Goal: Information Seeking & Learning: Learn about a topic

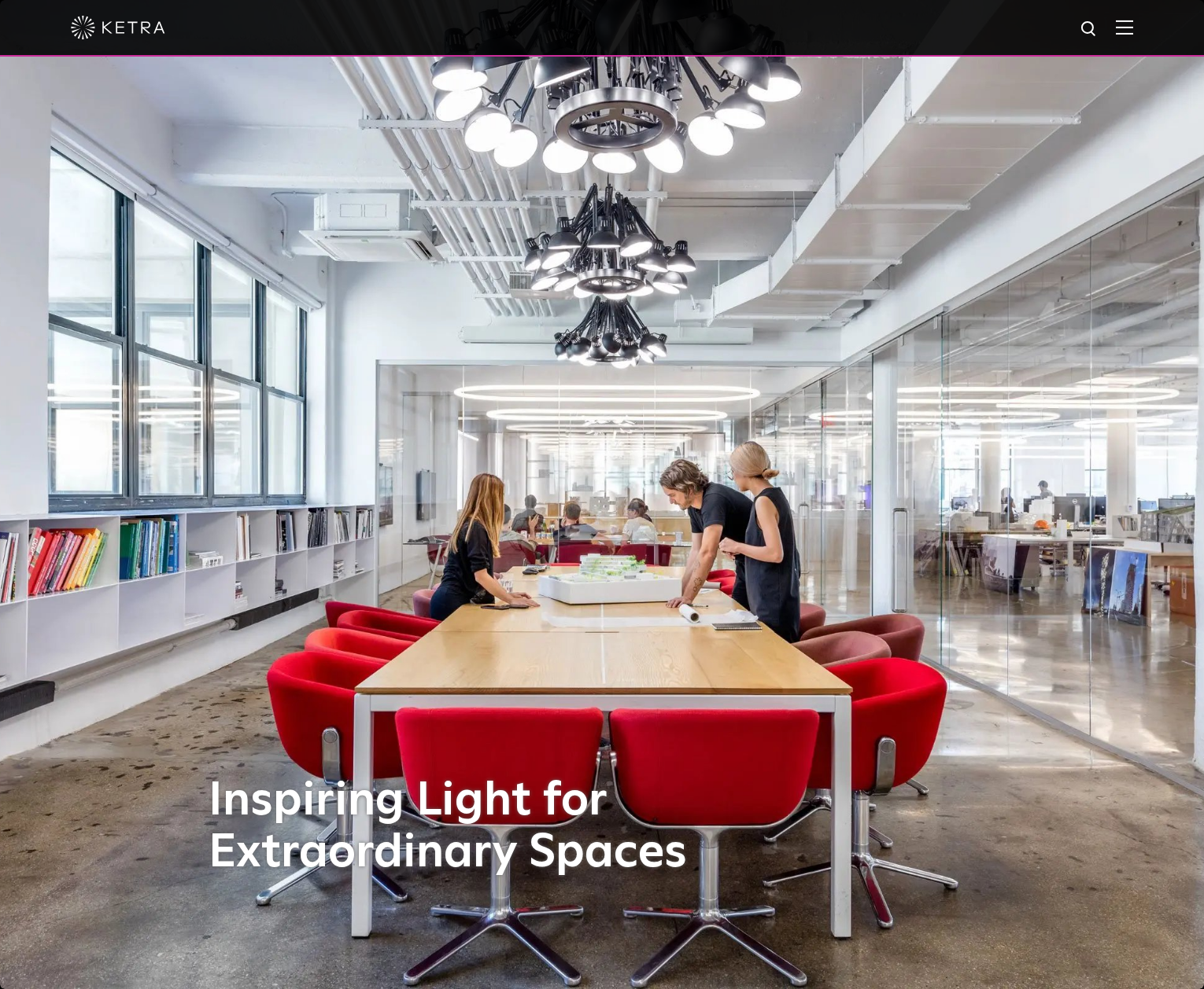
click at [1118, 25] on img at bounding box center [1124, 27] width 17 height 15
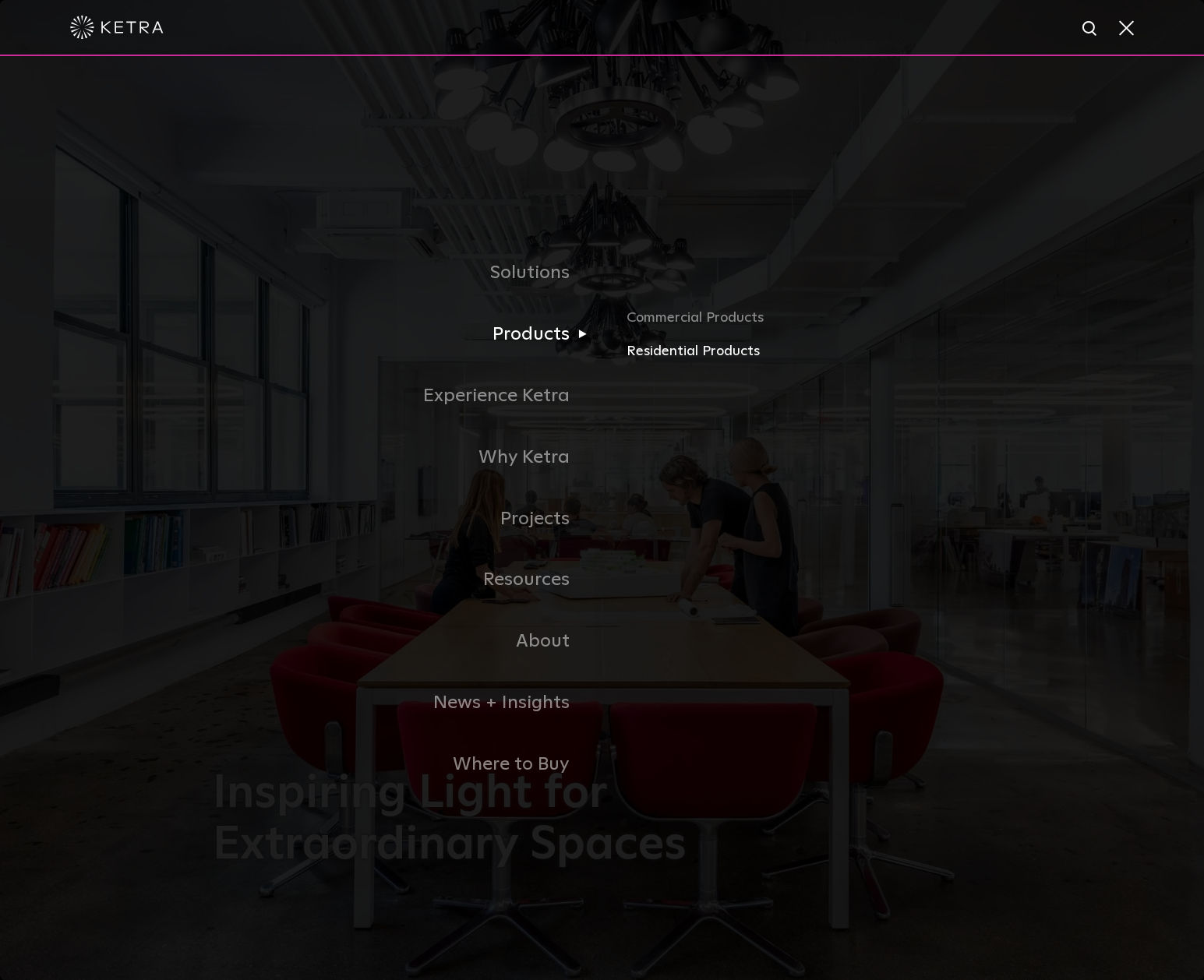
click at [669, 350] on link "Residential Products" at bounding box center [809, 352] width 365 height 23
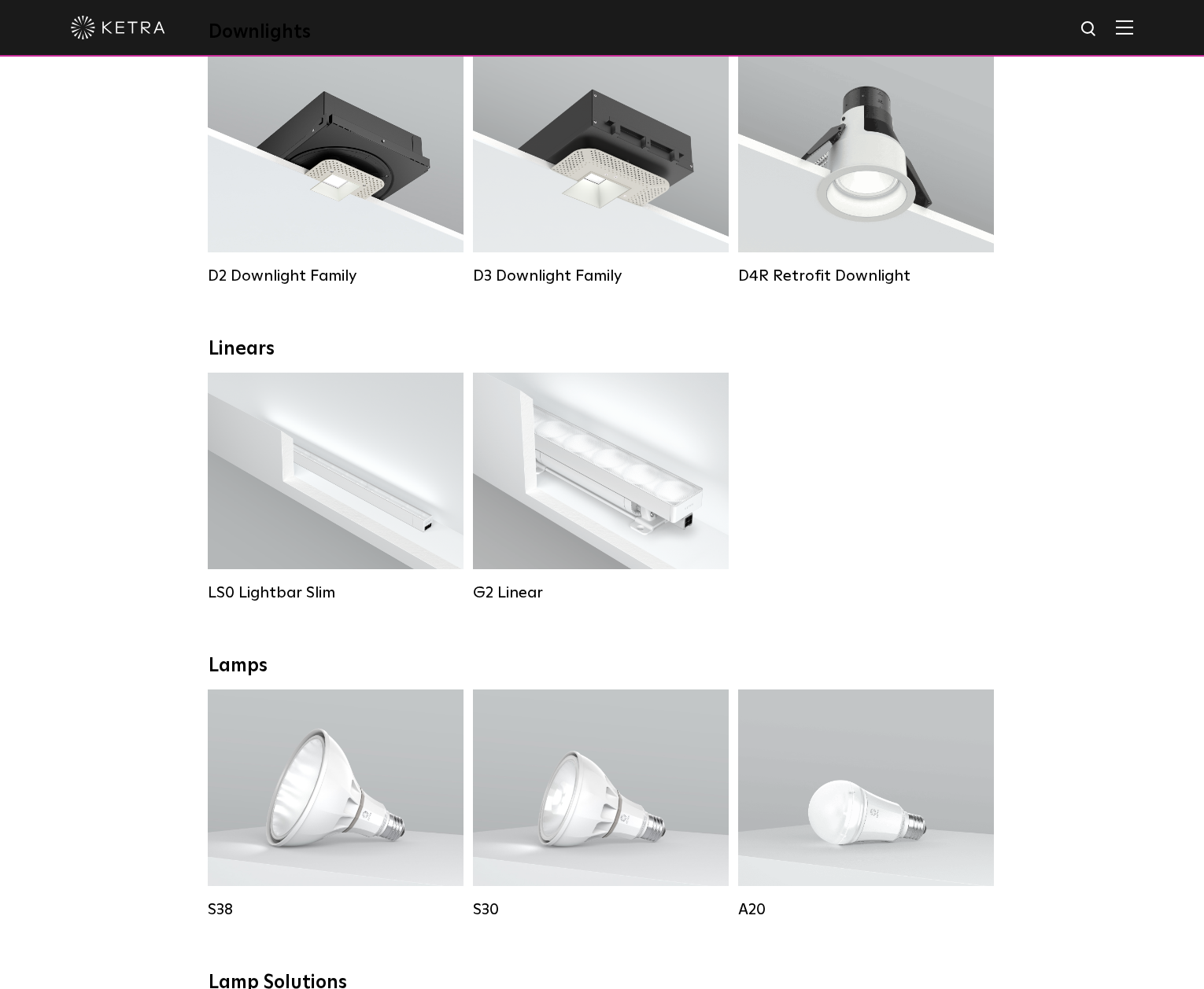
scroll to position [276, 0]
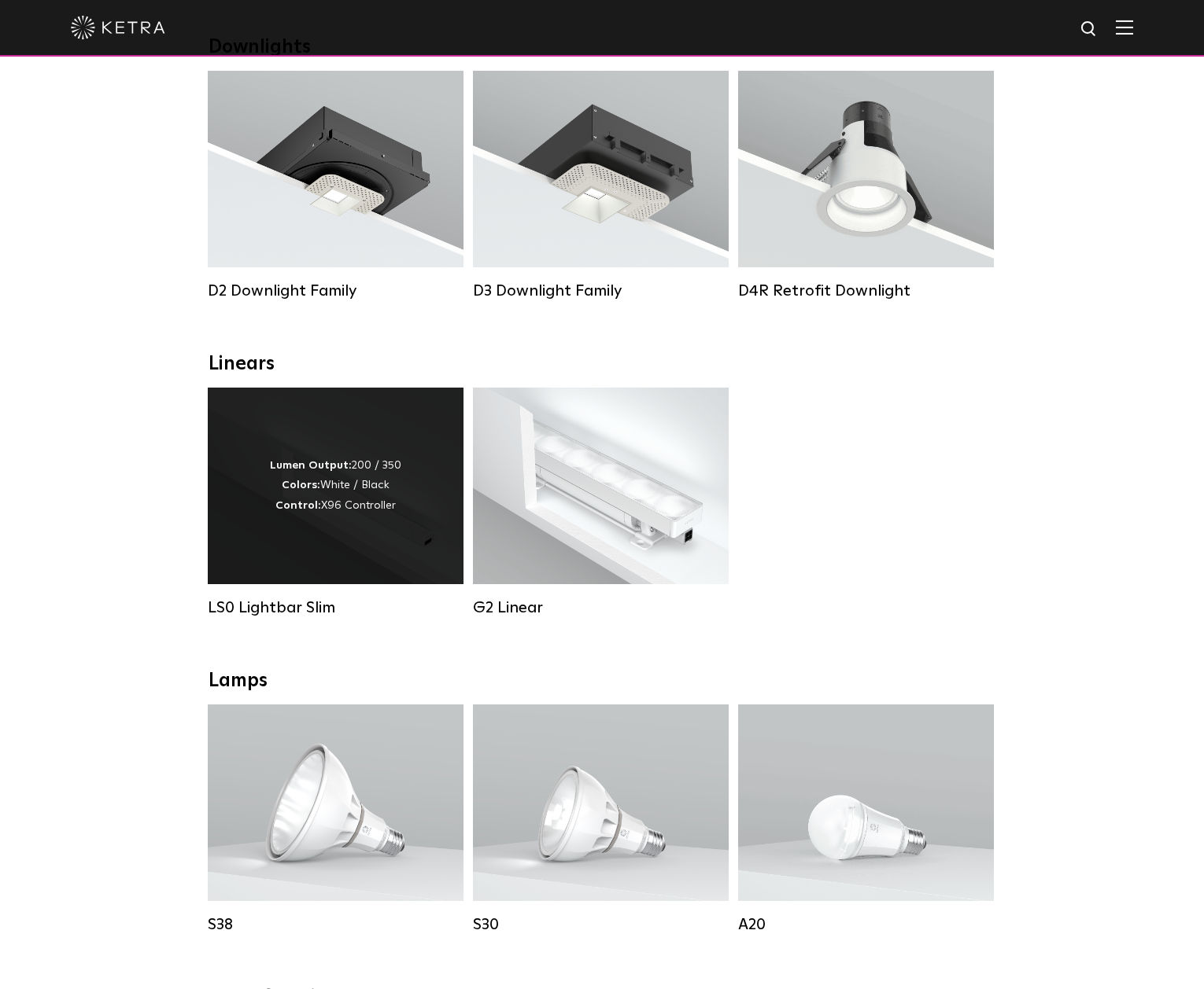
click at [413, 523] on div "Lumen Output: 200 / 350 Colors: White / Black Control: X96 Controller" at bounding box center [336, 486] width 256 height 196
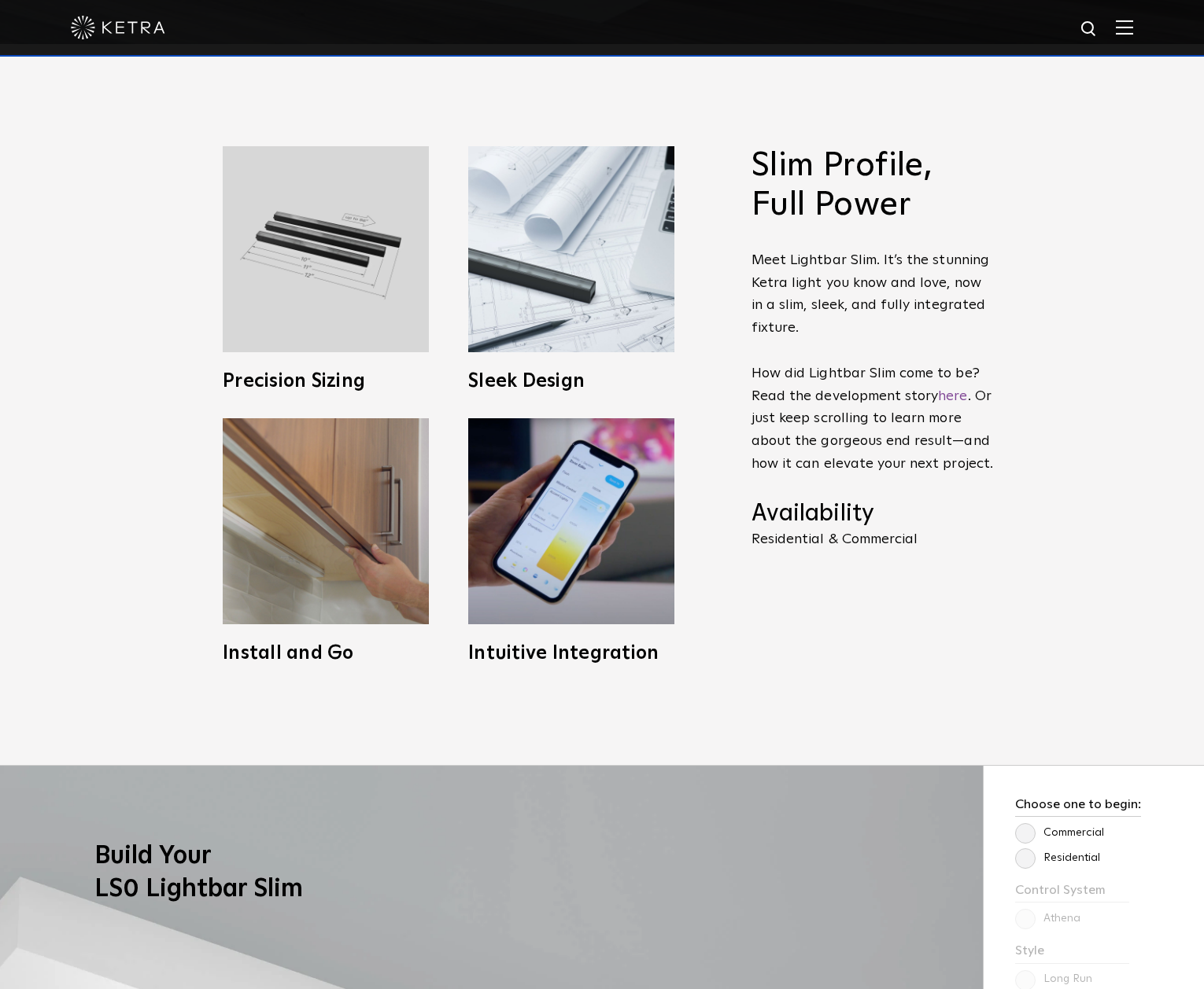
scroll to position [981, 0]
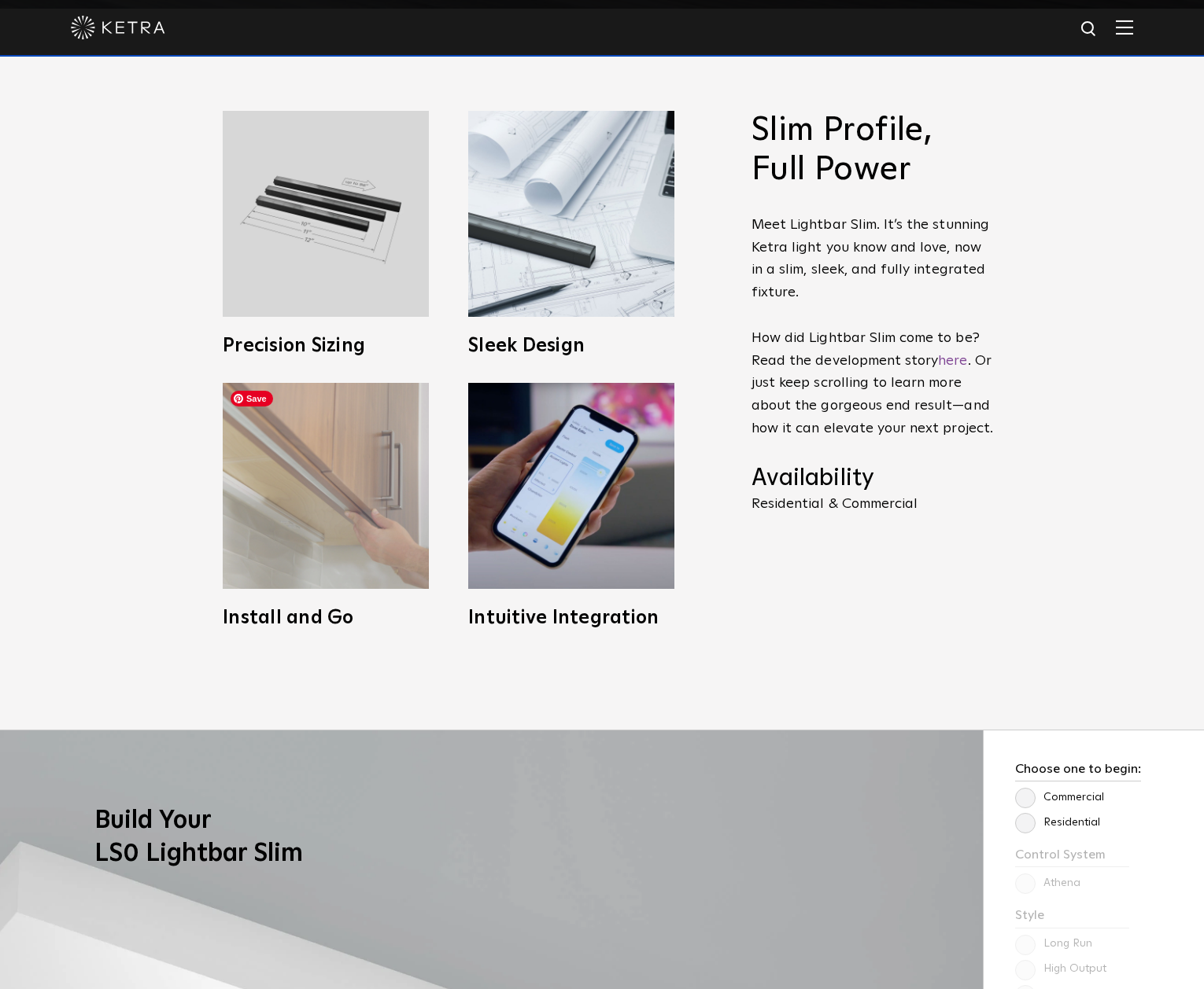
click at [304, 489] on img at bounding box center [326, 486] width 206 height 206
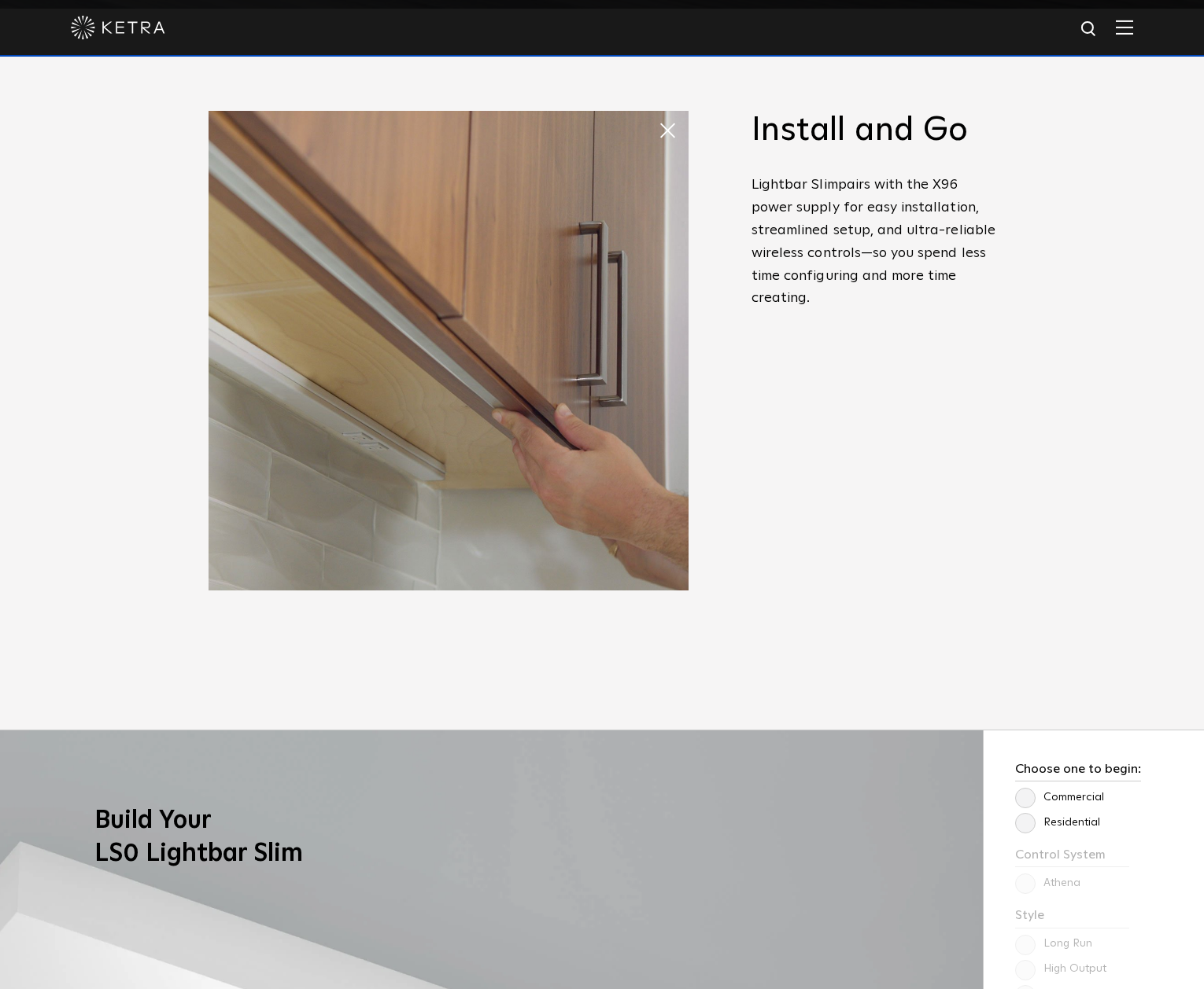
click at [672, 127] on span at bounding box center [673, 130] width 31 height 31
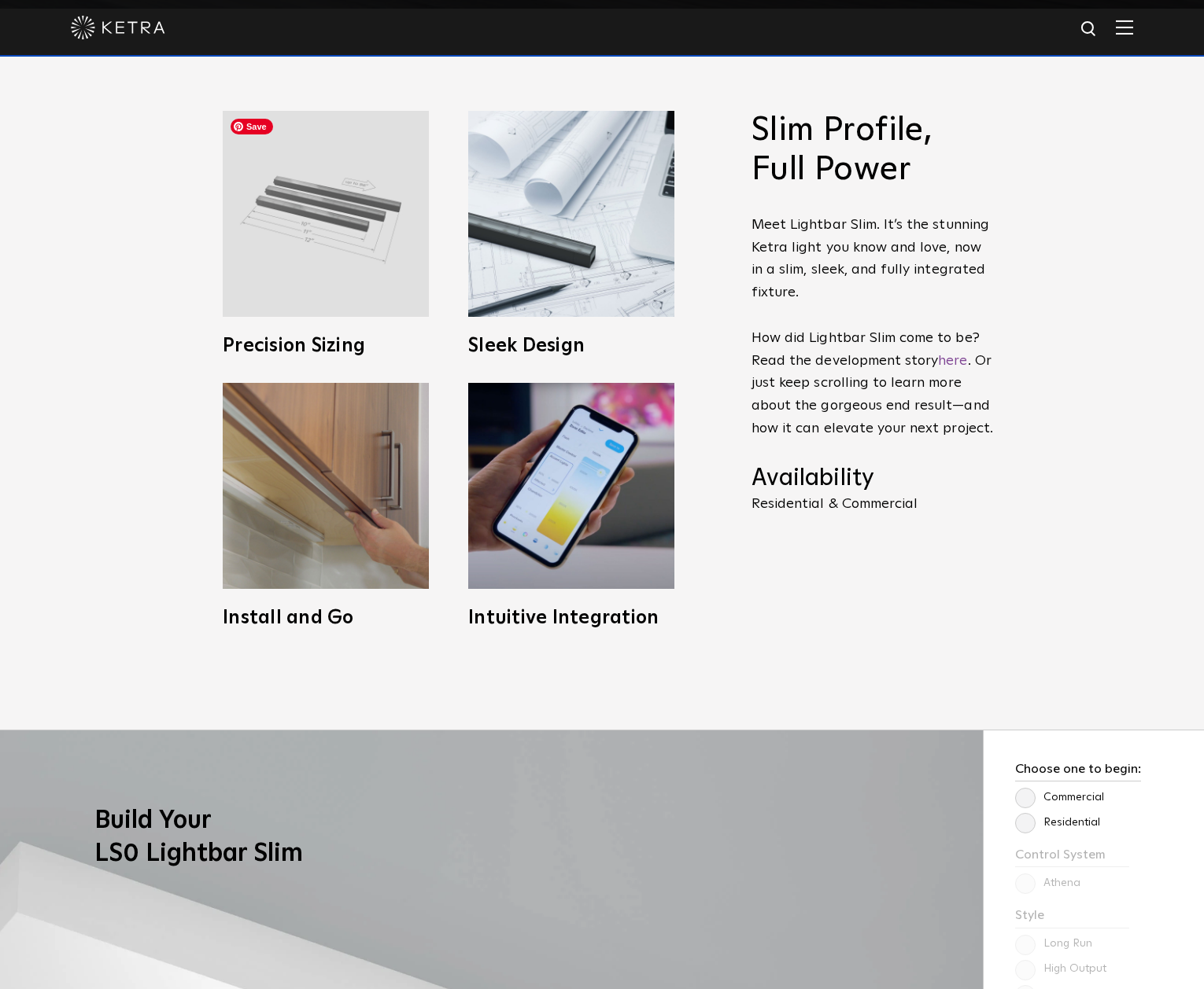
click at [351, 196] on img at bounding box center [326, 214] width 206 height 206
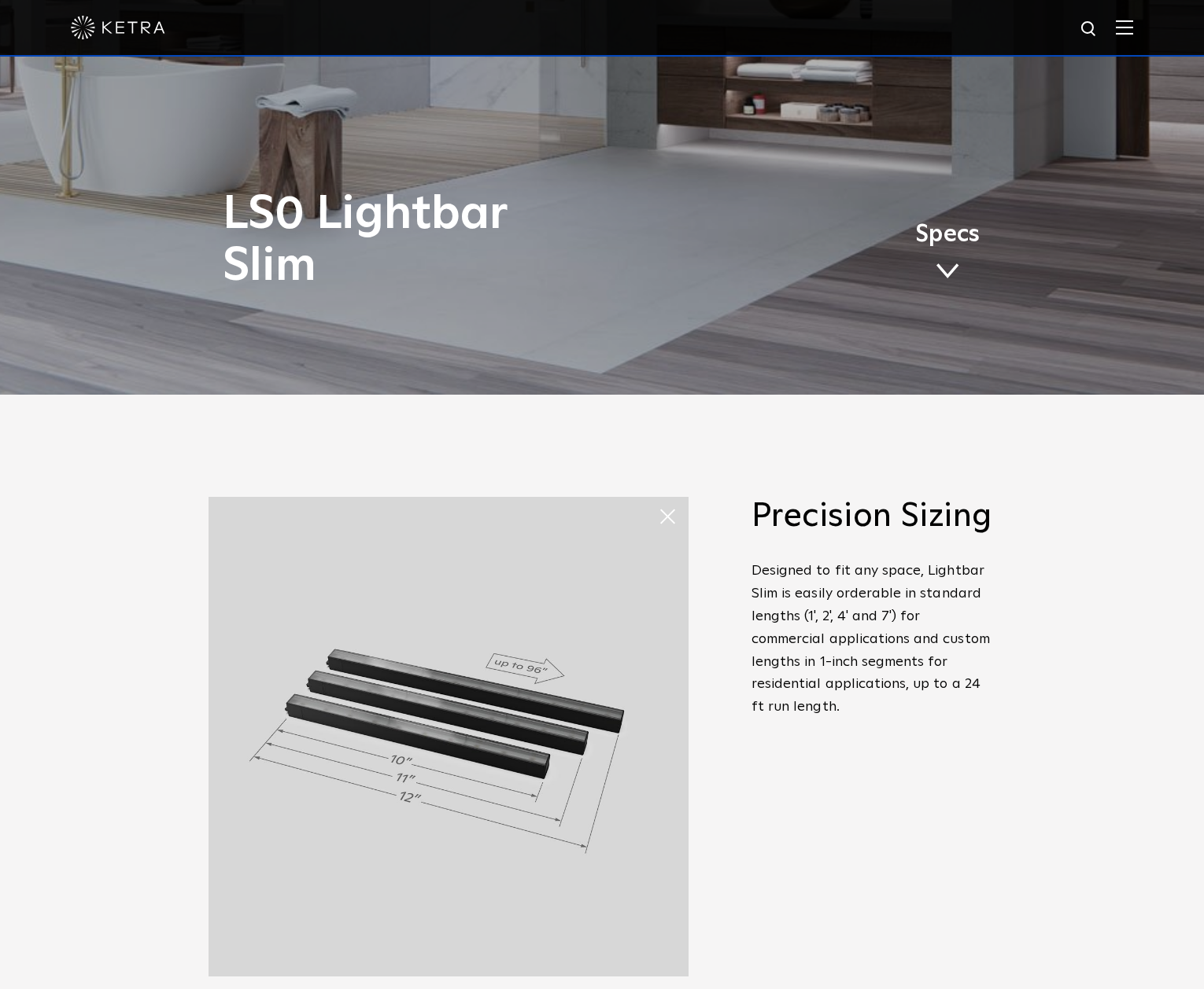
scroll to position [0, 0]
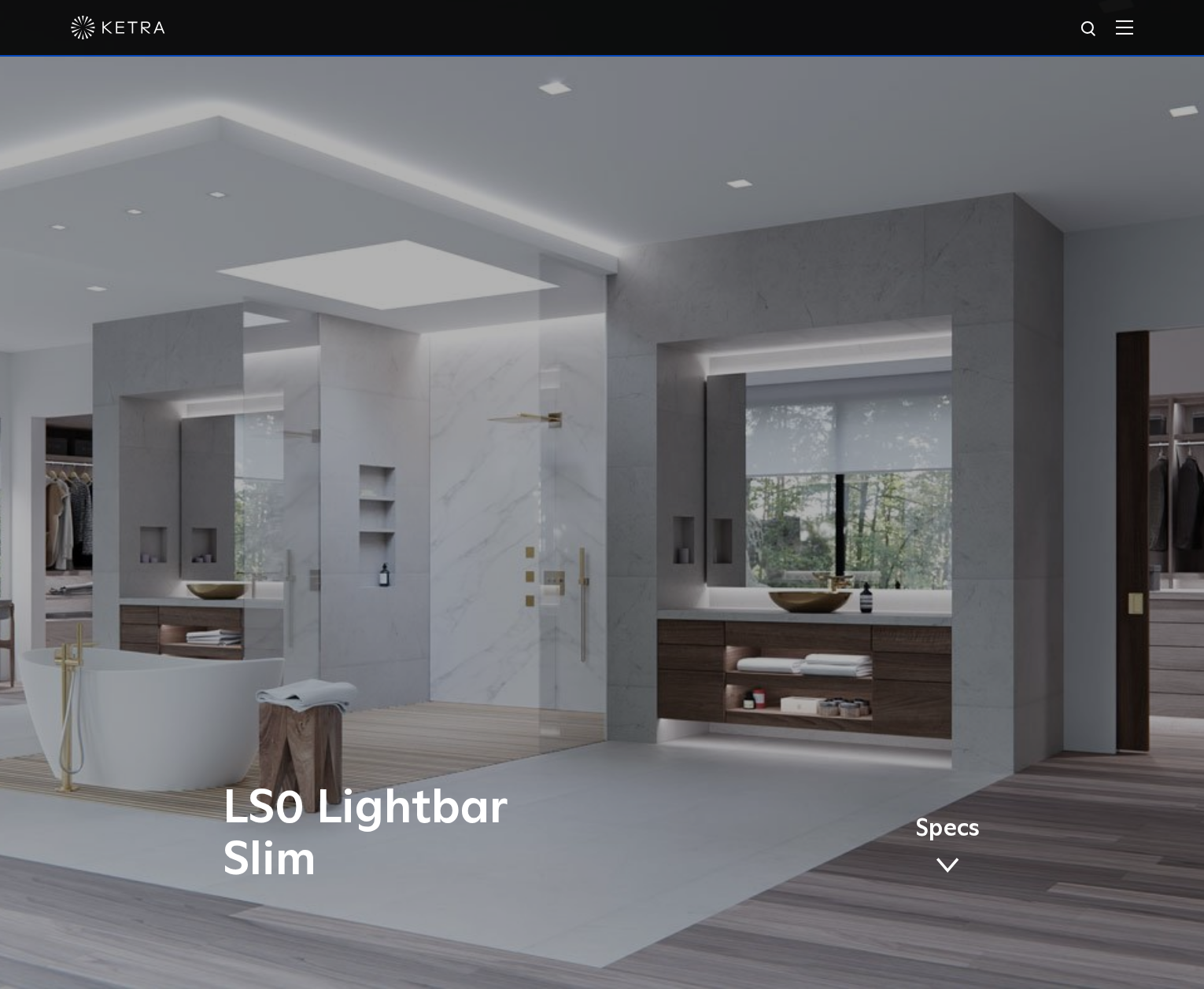
click at [1133, 18] on div at bounding box center [601, 27] width 1062 height 55
click at [1133, 22] on img at bounding box center [1124, 27] width 17 height 15
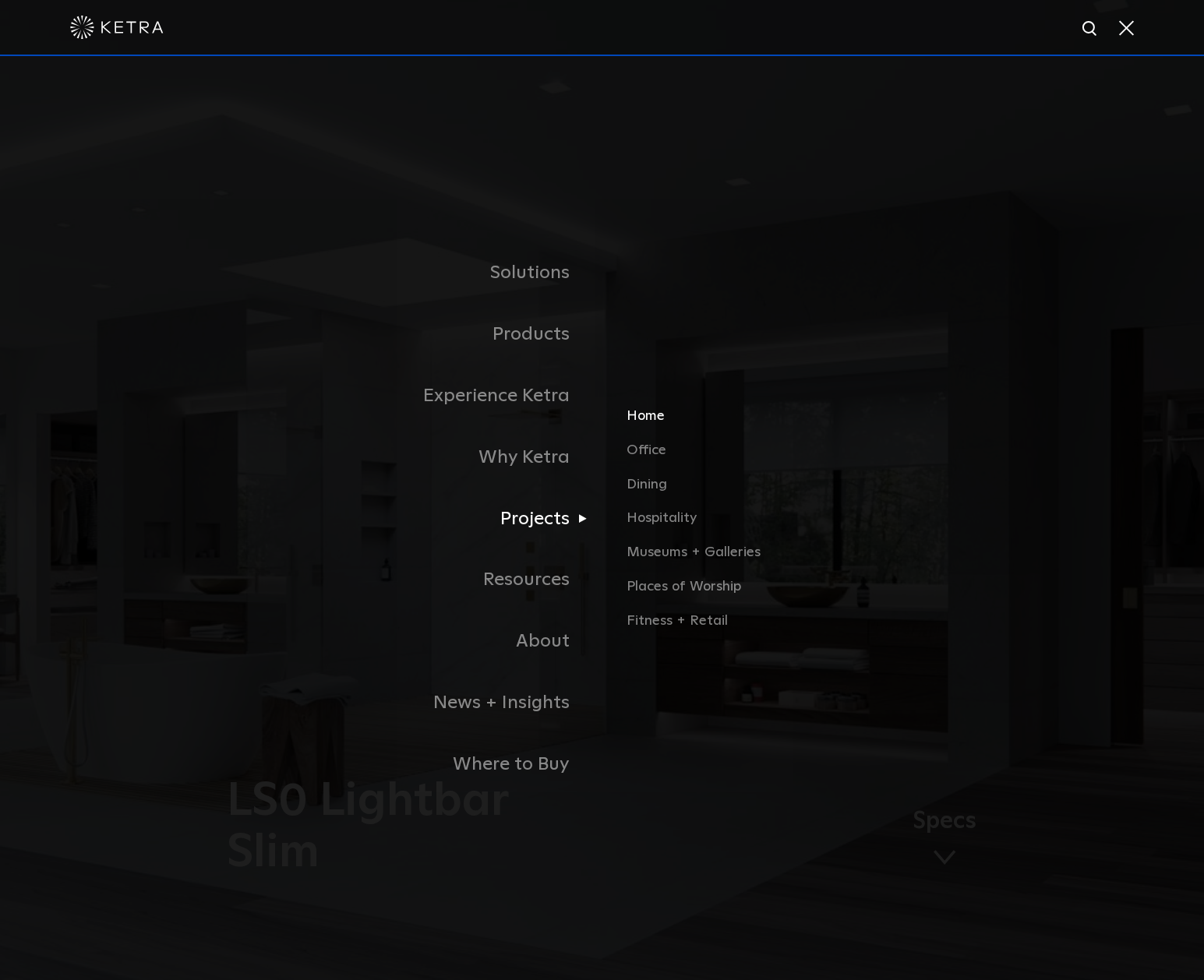
click at [638, 419] on link "Home" at bounding box center [809, 422] width 365 height 34
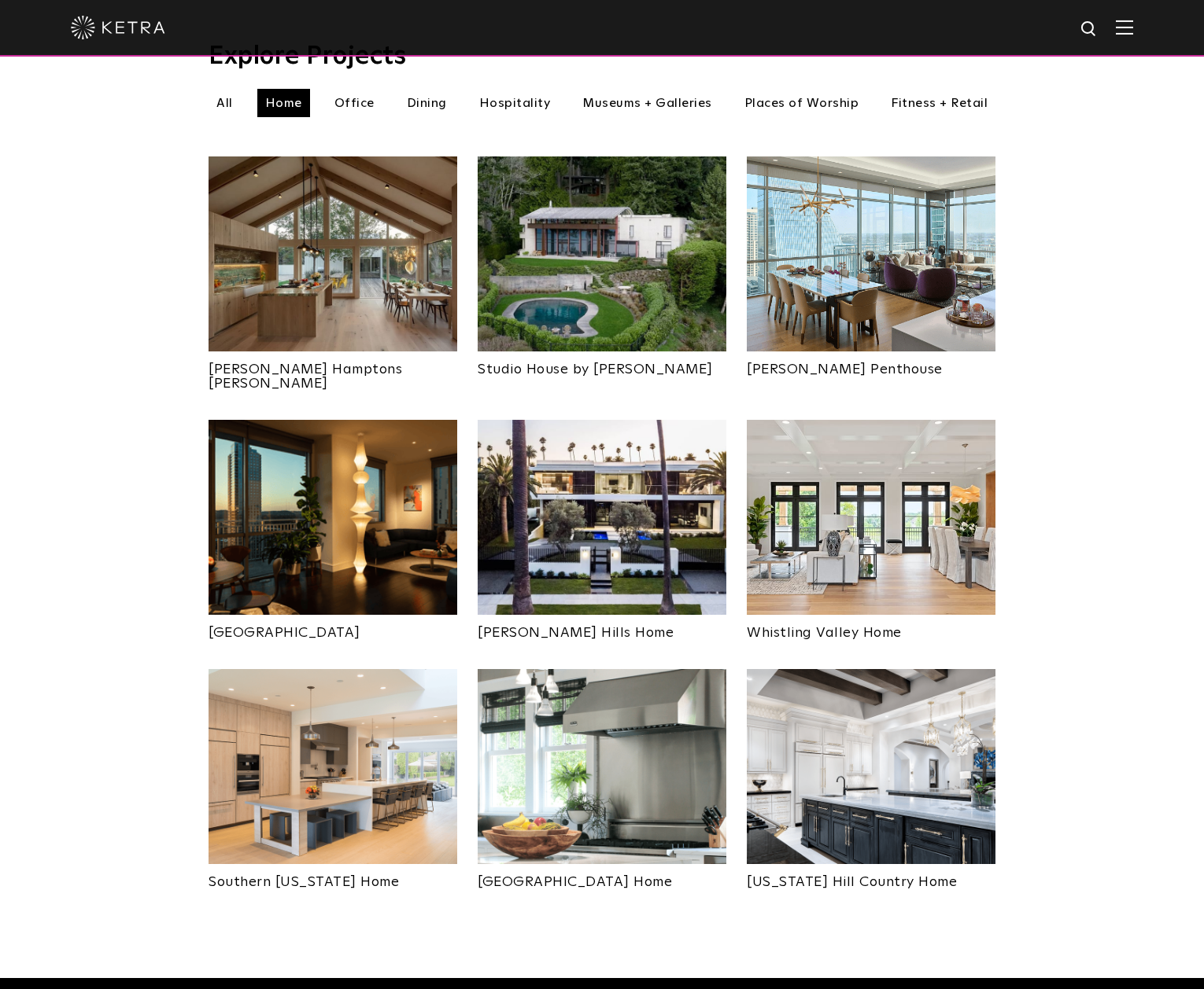
scroll to position [572, 0]
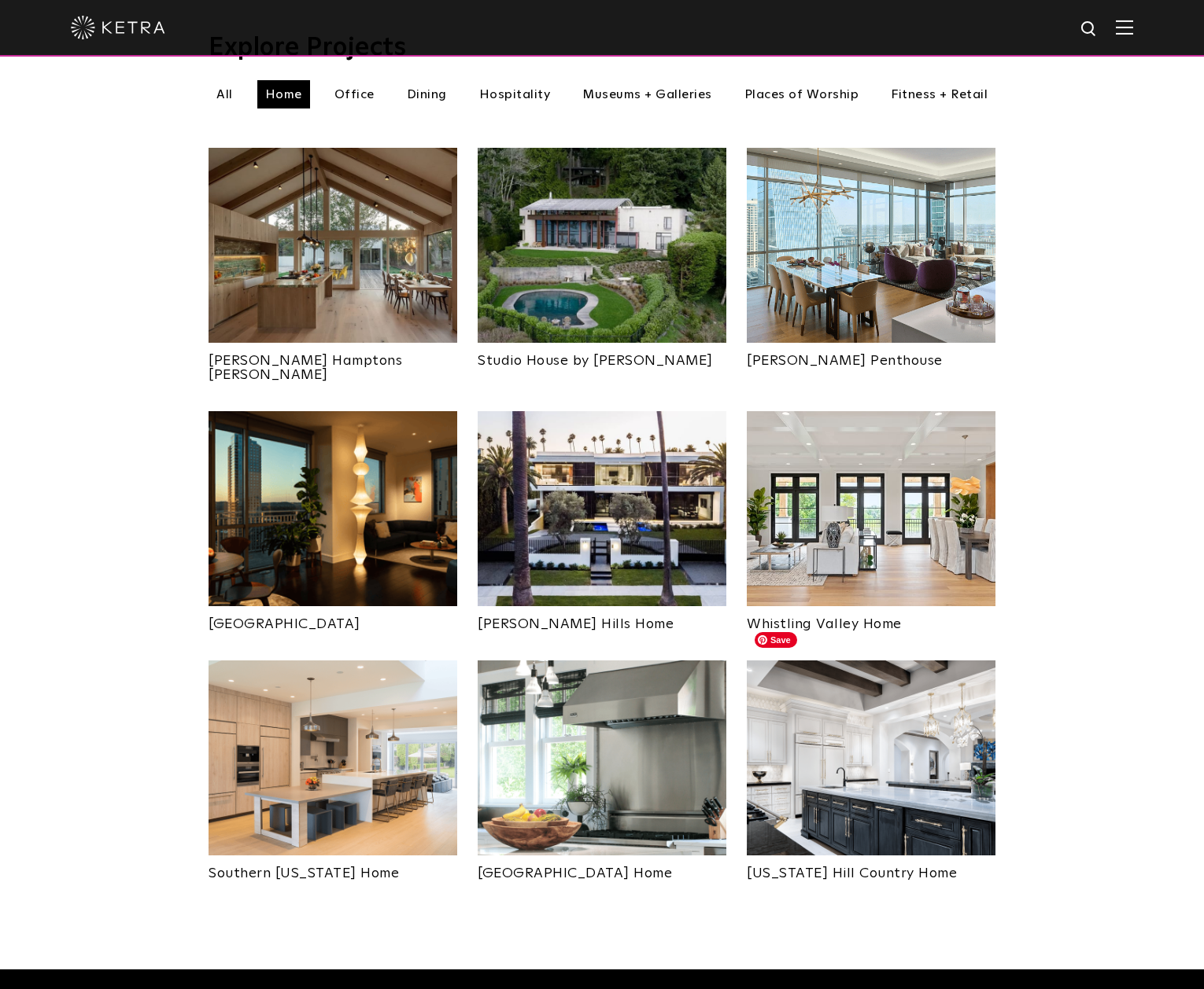
click at [855, 771] on img at bounding box center [871, 758] width 249 height 195
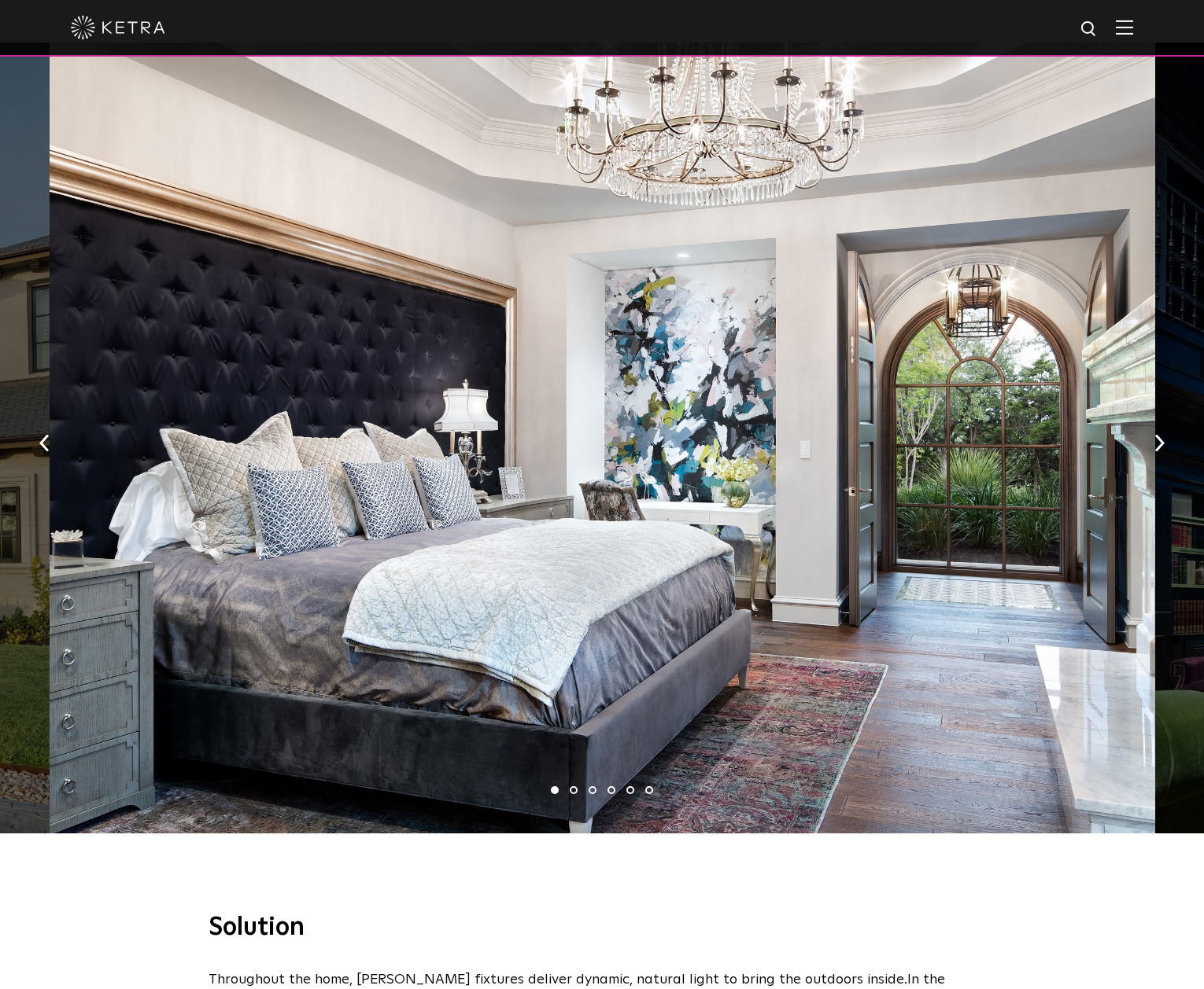
scroll to position [1125, 0]
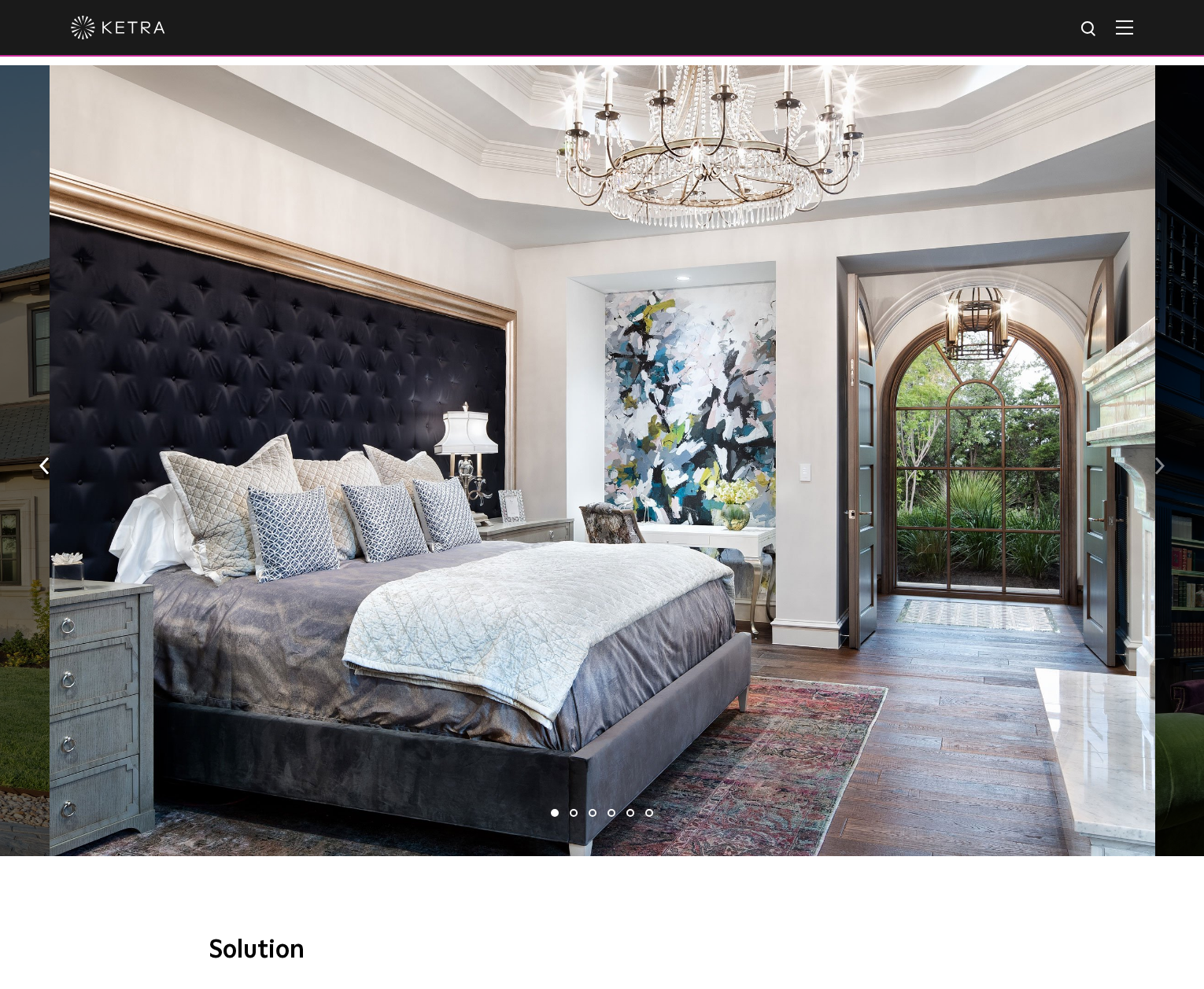
click at [1155, 458] on img "button" at bounding box center [1159, 466] width 10 height 17
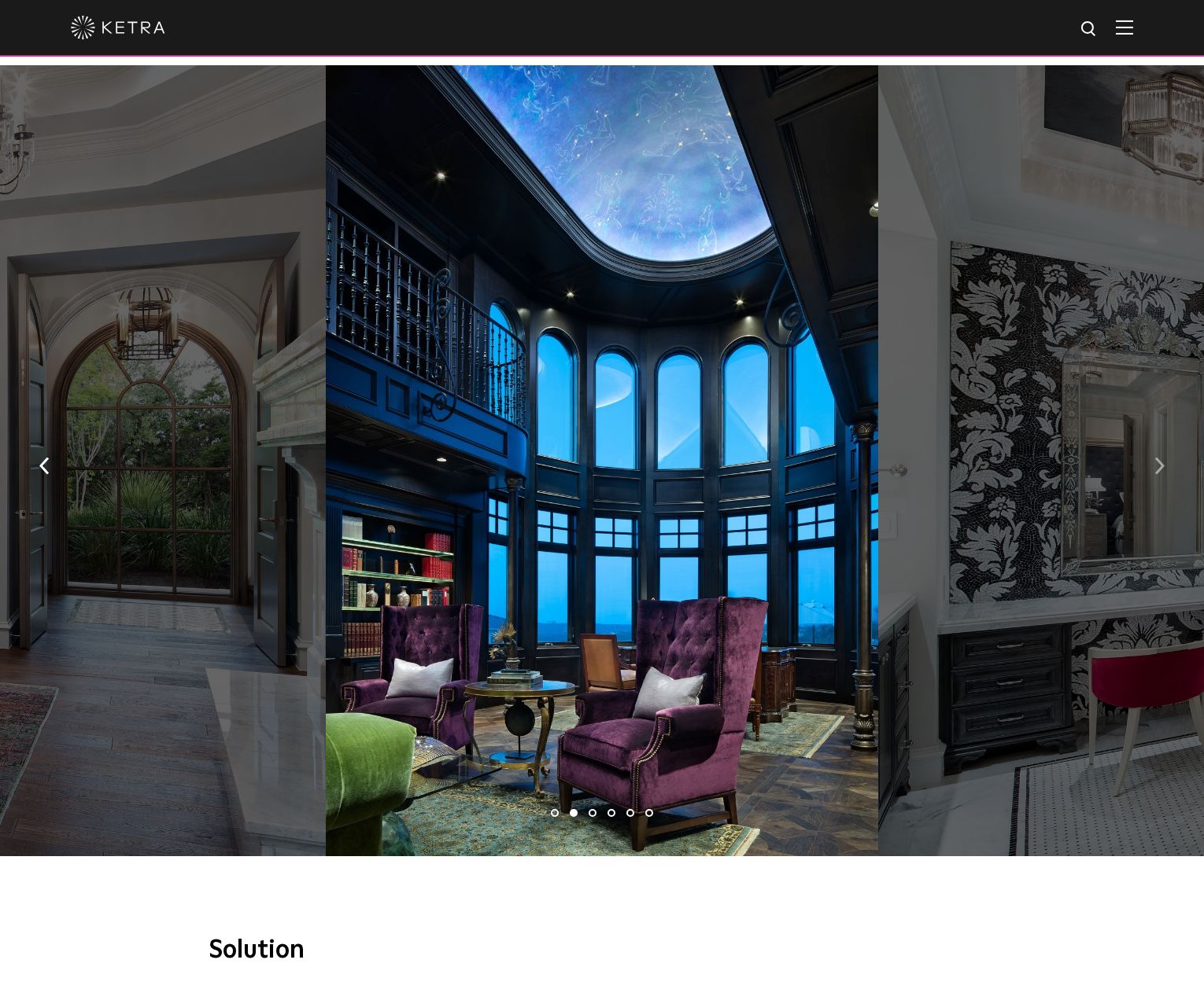
click at [1166, 438] on button "button" at bounding box center [1159, 465] width 34 height 54
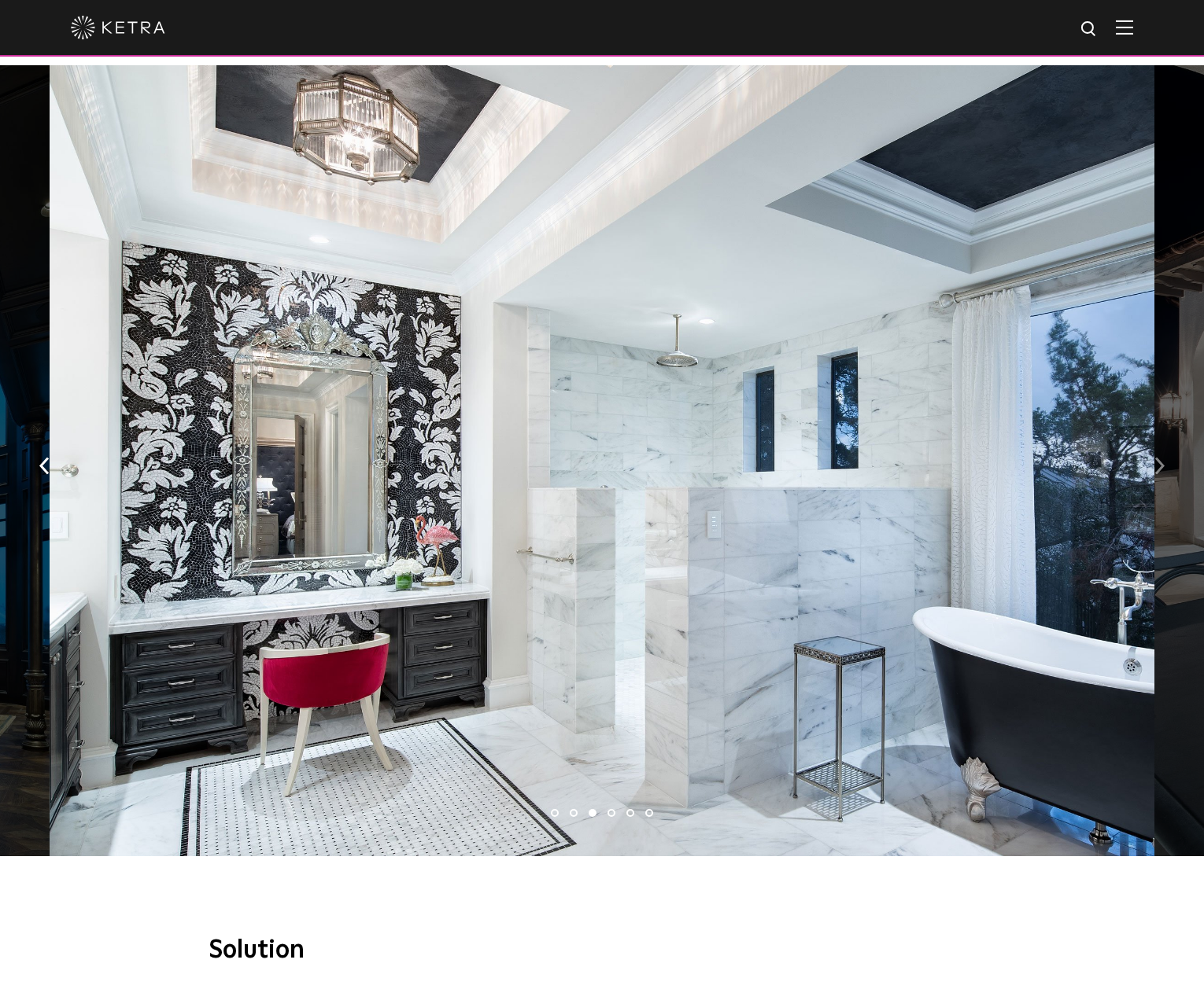
click at [1166, 438] on button "button" at bounding box center [1159, 465] width 34 height 54
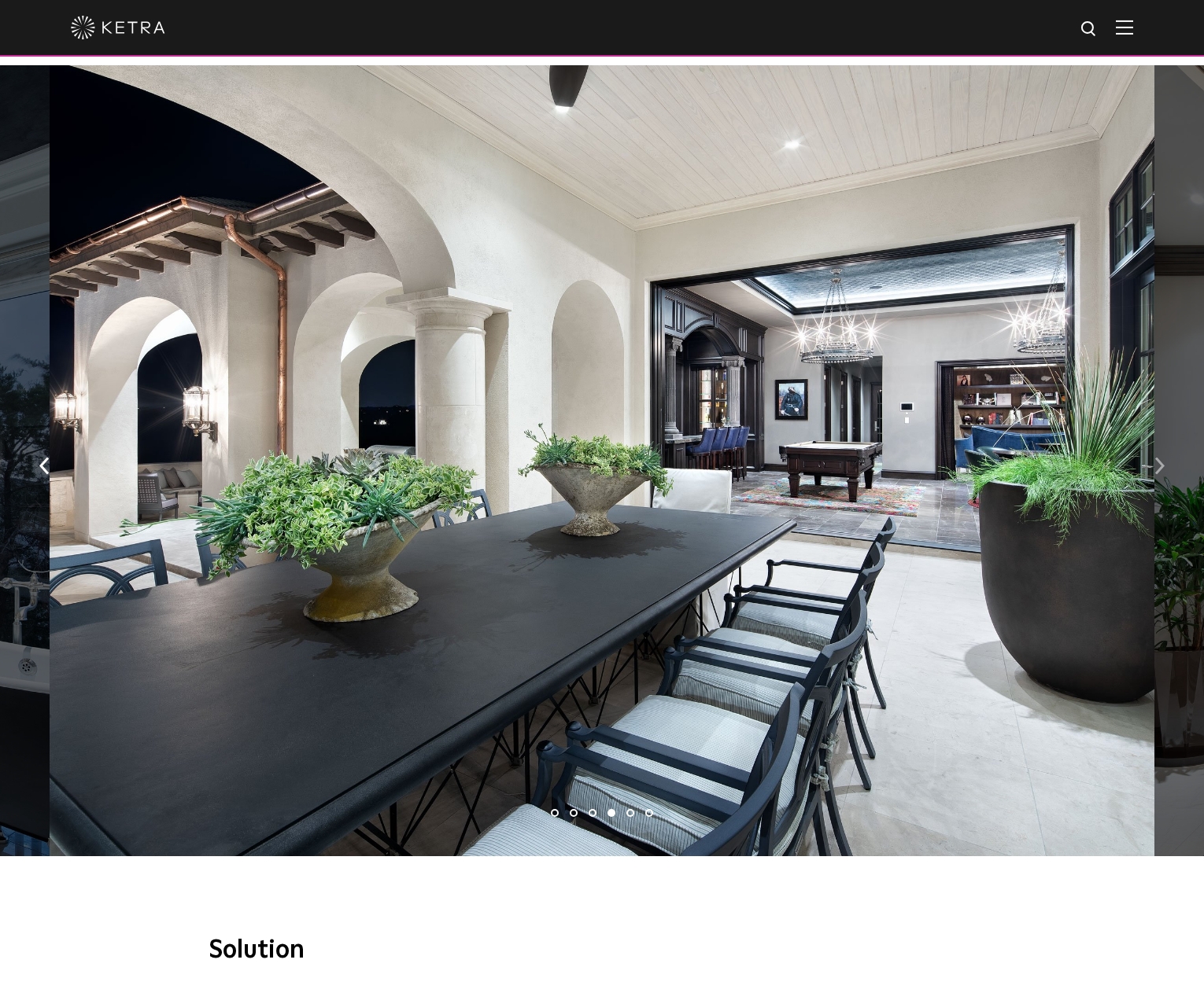
click at [1166, 438] on button "button" at bounding box center [1159, 465] width 34 height 54
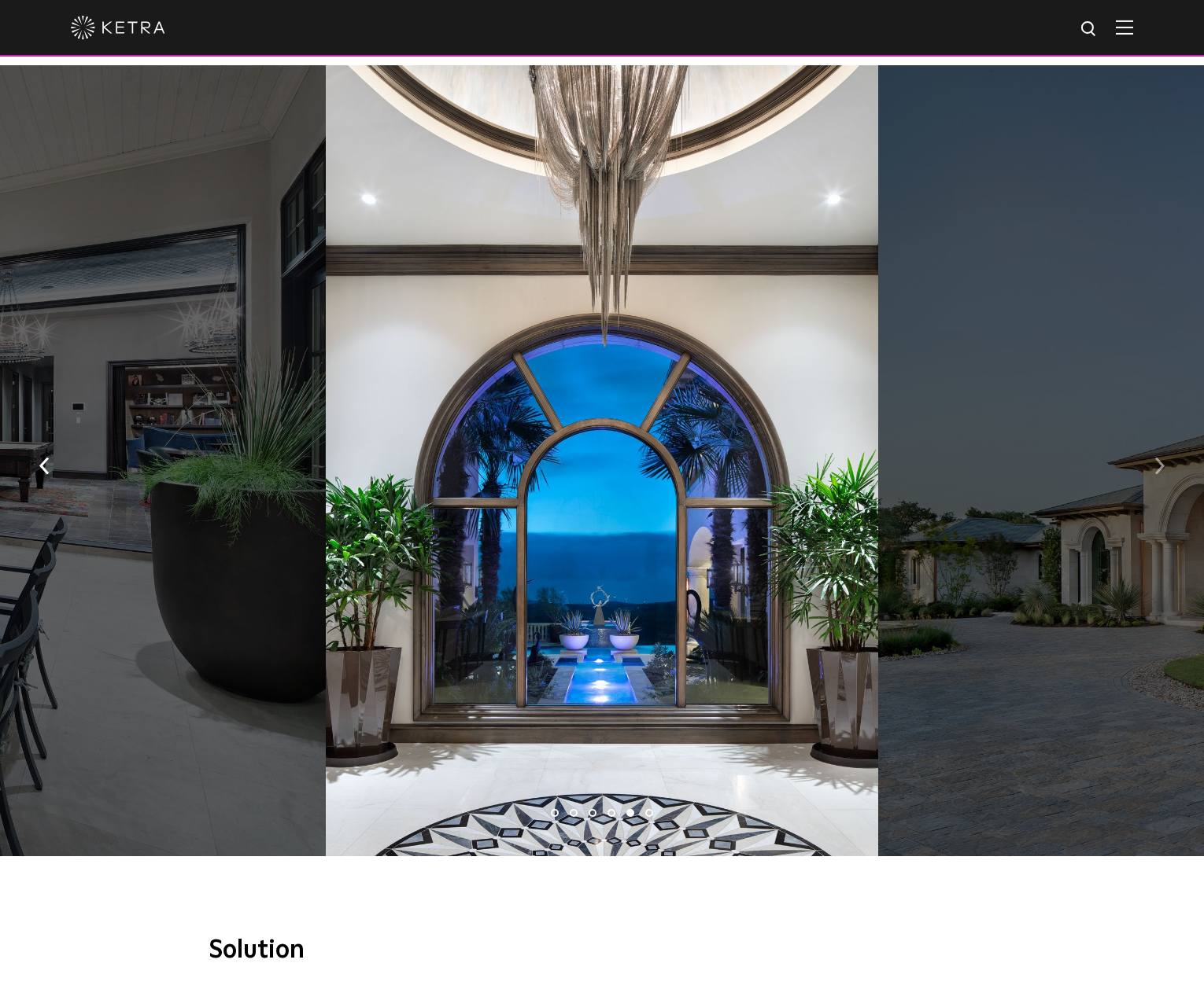
click at [1166, 438] on button "button" at bounding box center [1159, 465] width 34 height 54
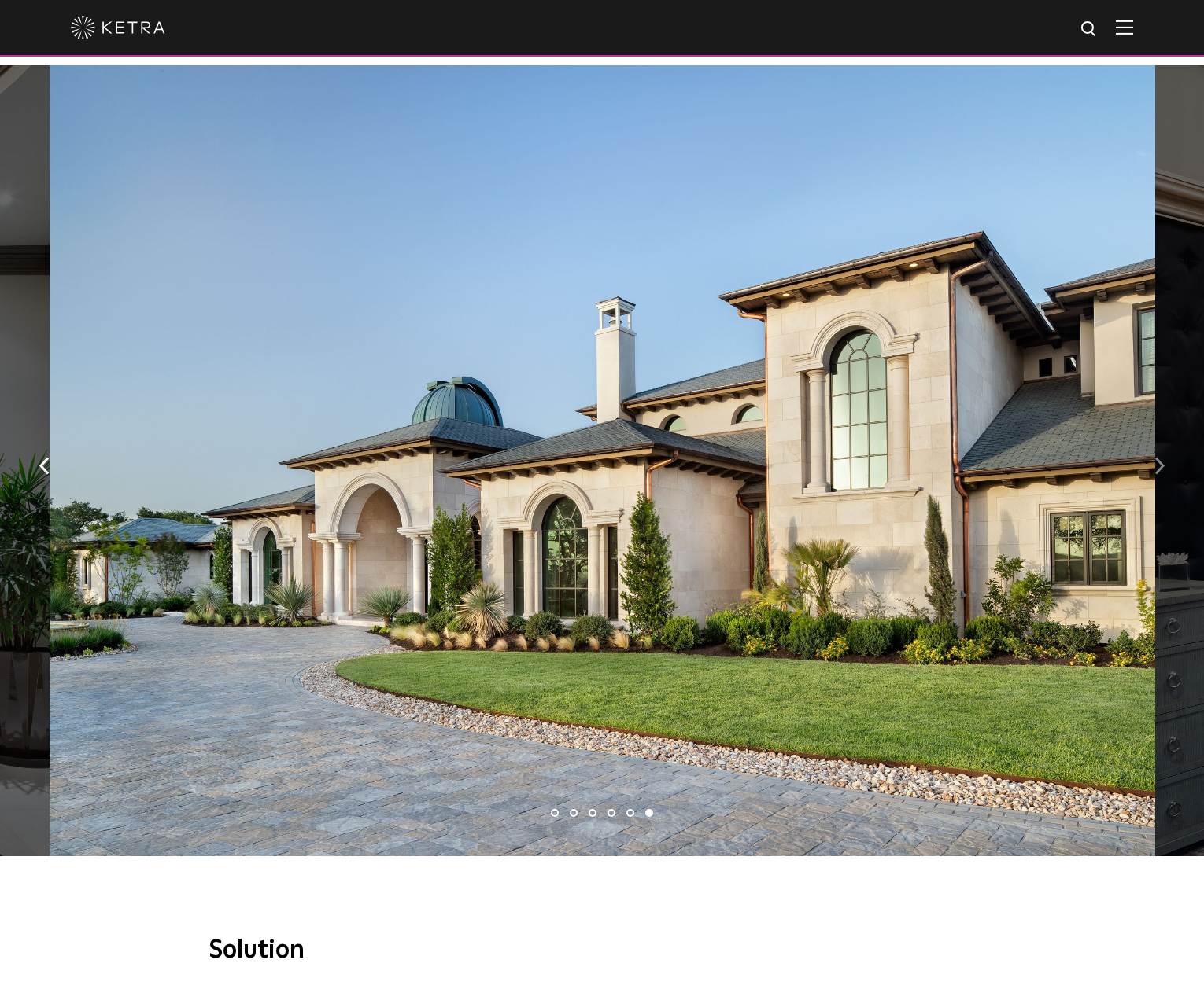
click at [1158, 458] on img "button" at bounding box center [1159, 466] width 10 height 17
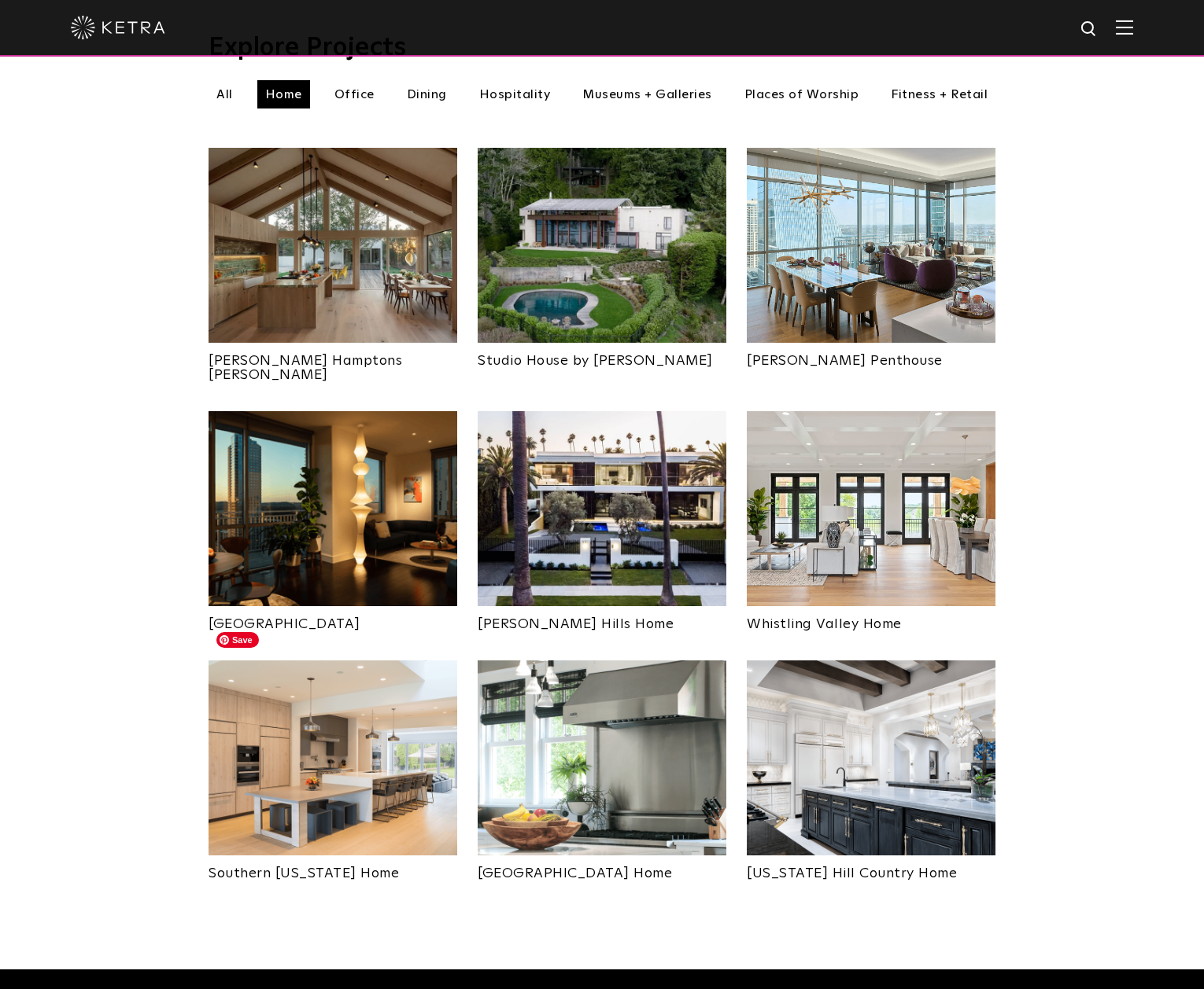
click at [337, 747] on img at bounding box center [333, 758] width 249 height 195
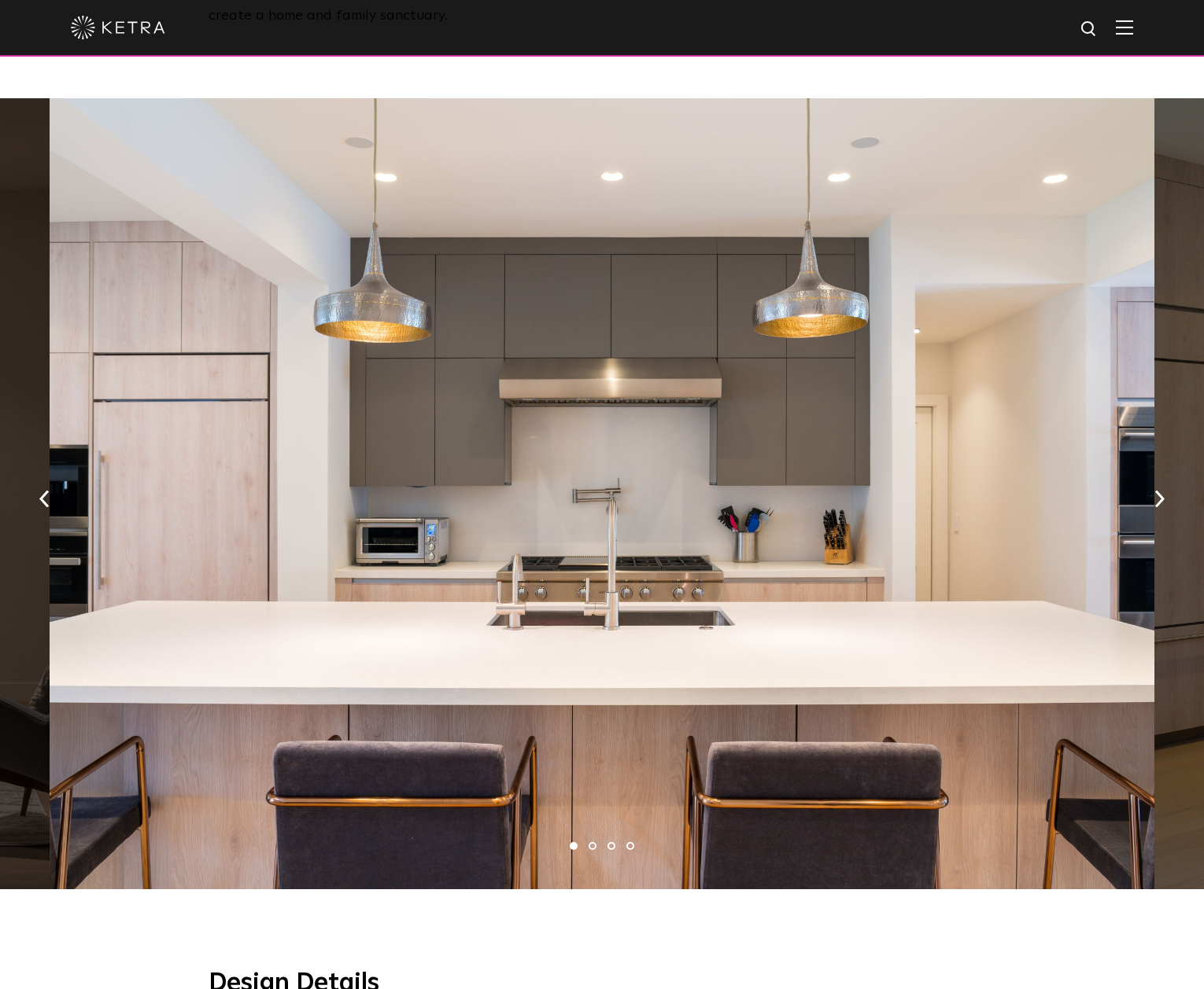
scroll to position [804, 0]
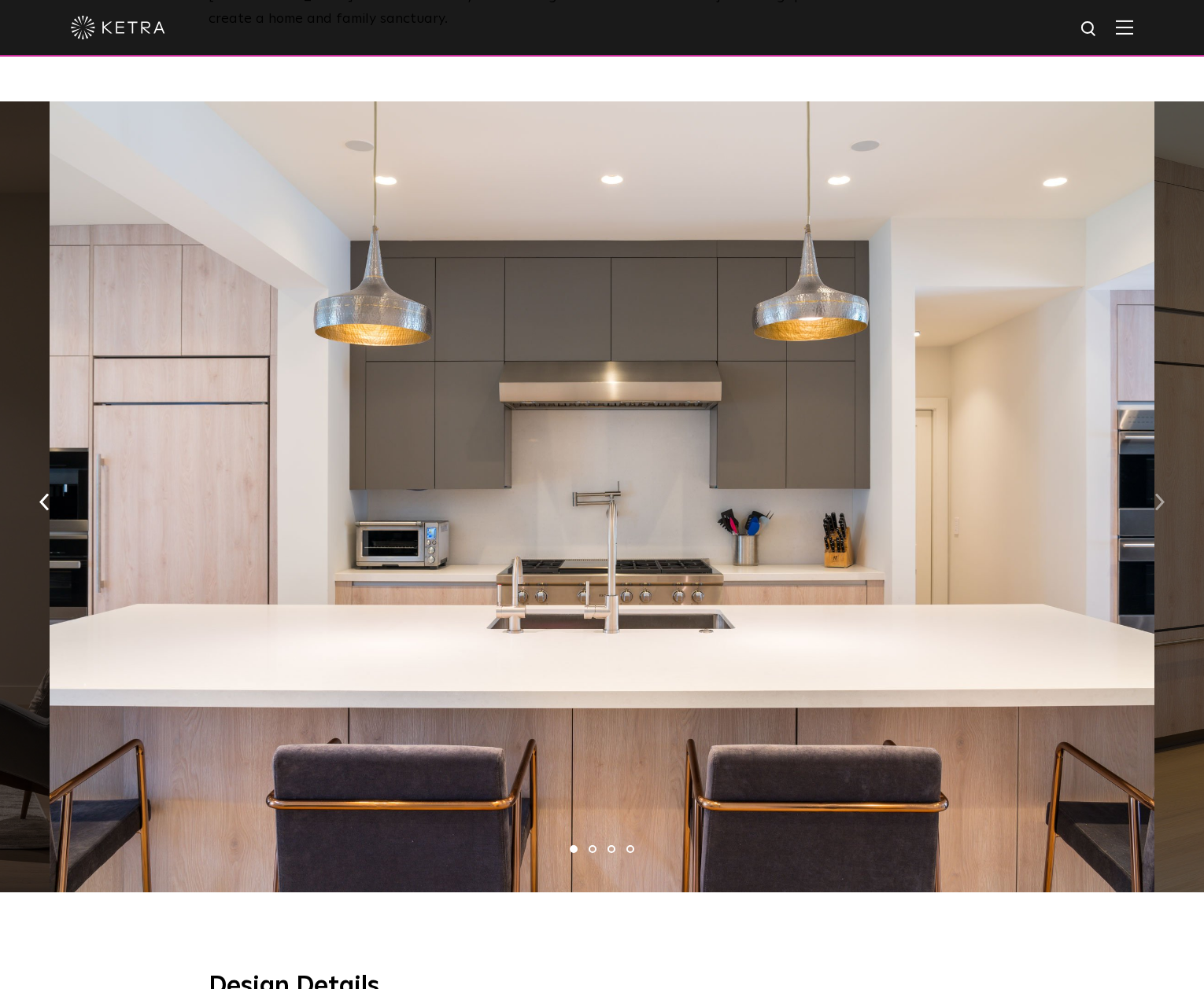
click at [1157, 494] on img "button" at bounding box center [1159, 502] width 10 height 17
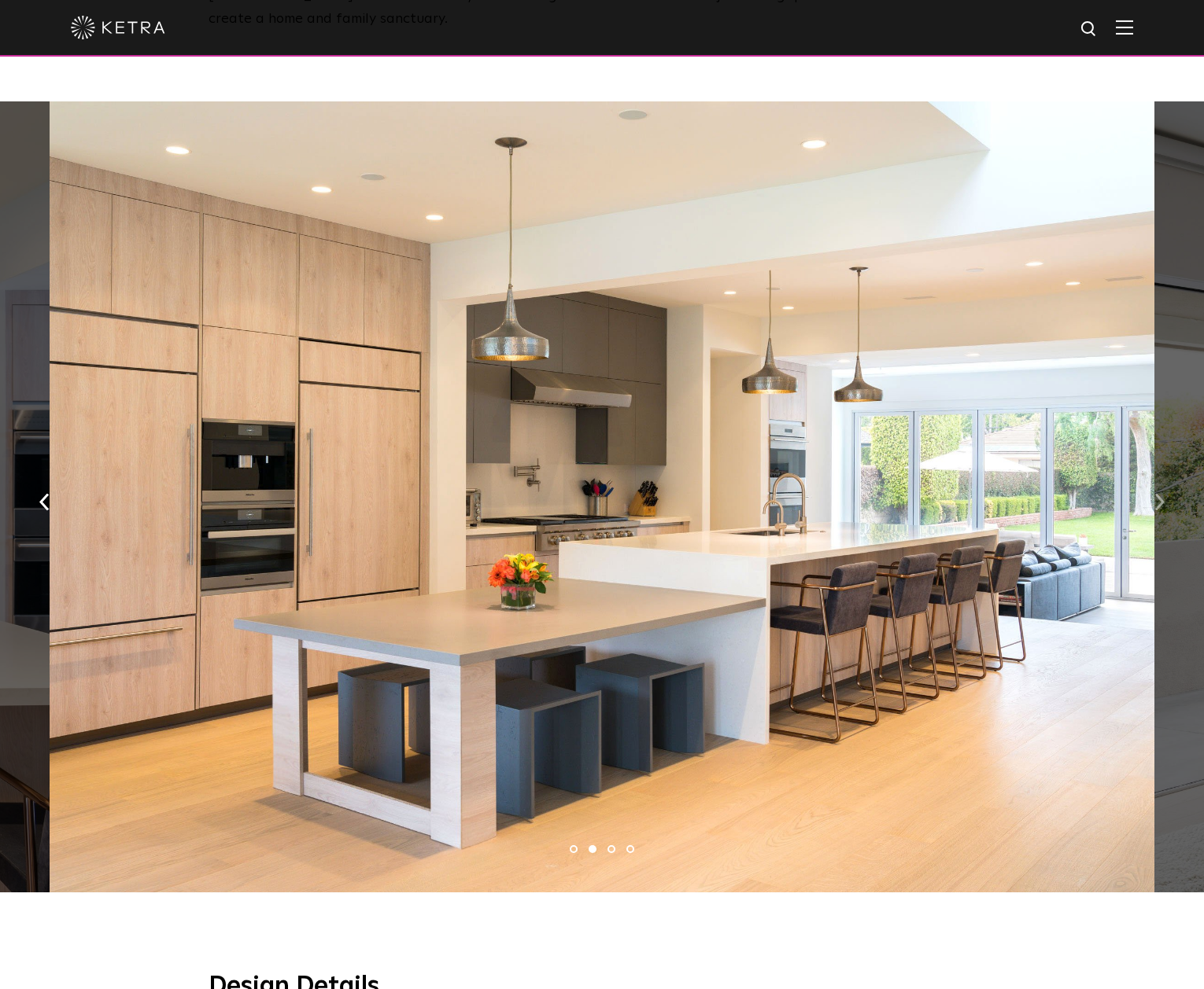
click at [1157, 494] on img "button" at bounding box center [1159, 502] width 10 height 17
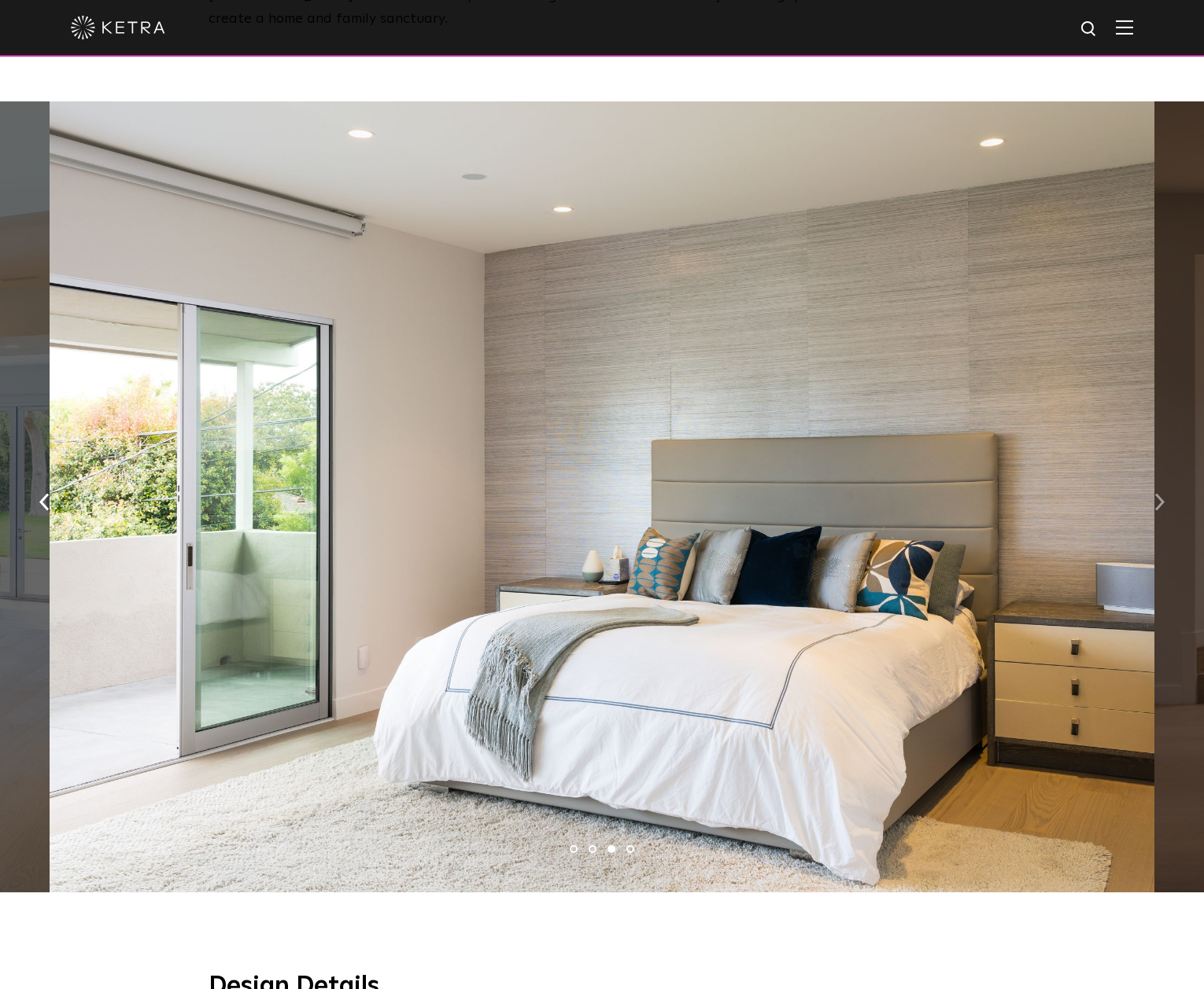
click at [1157, 494] on img "button" at bounding box center [1159, 502] width 10 height 17
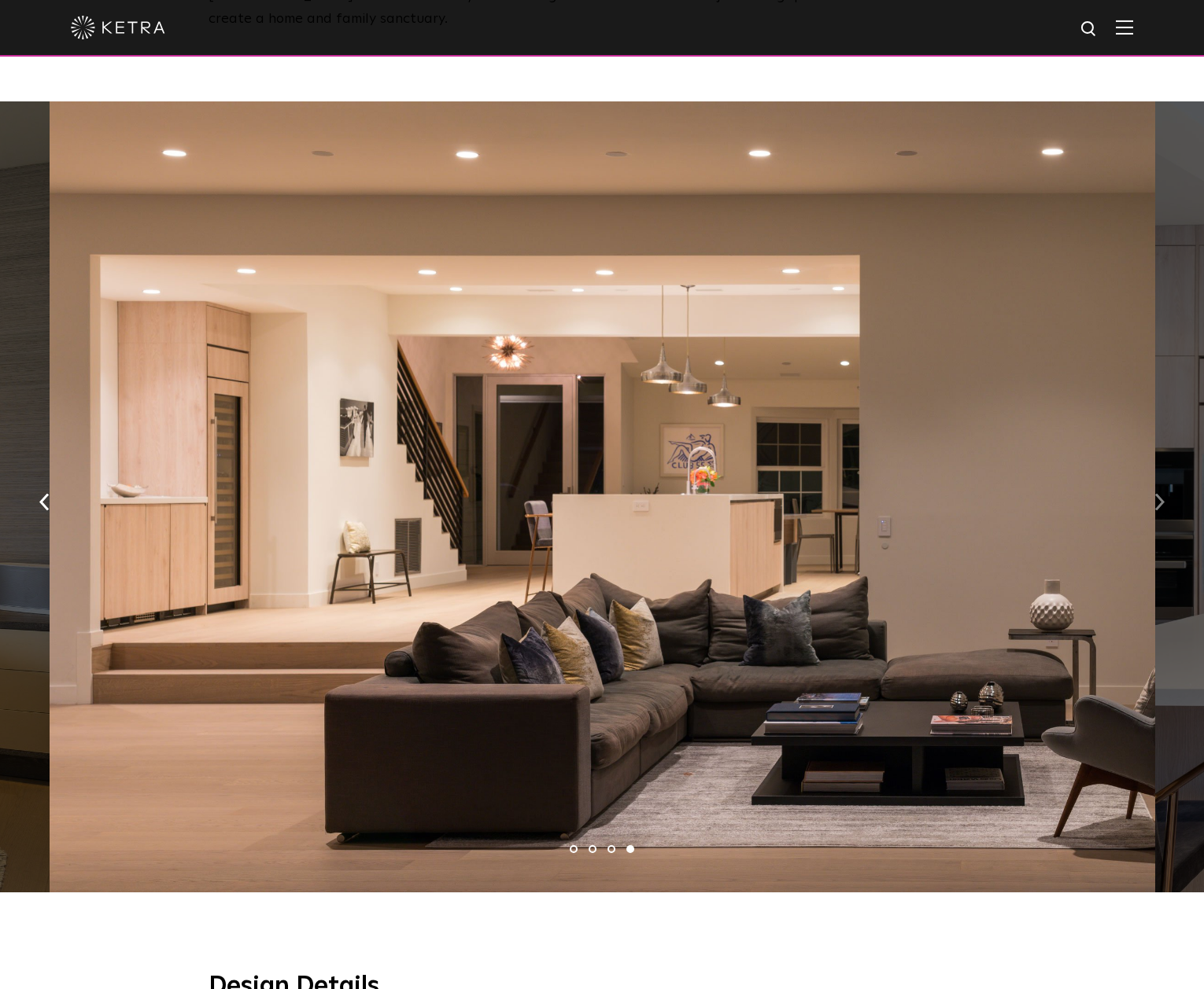
click at [1157, 494] on img "button" at bounding box center [1159, 502] width 10 height 17
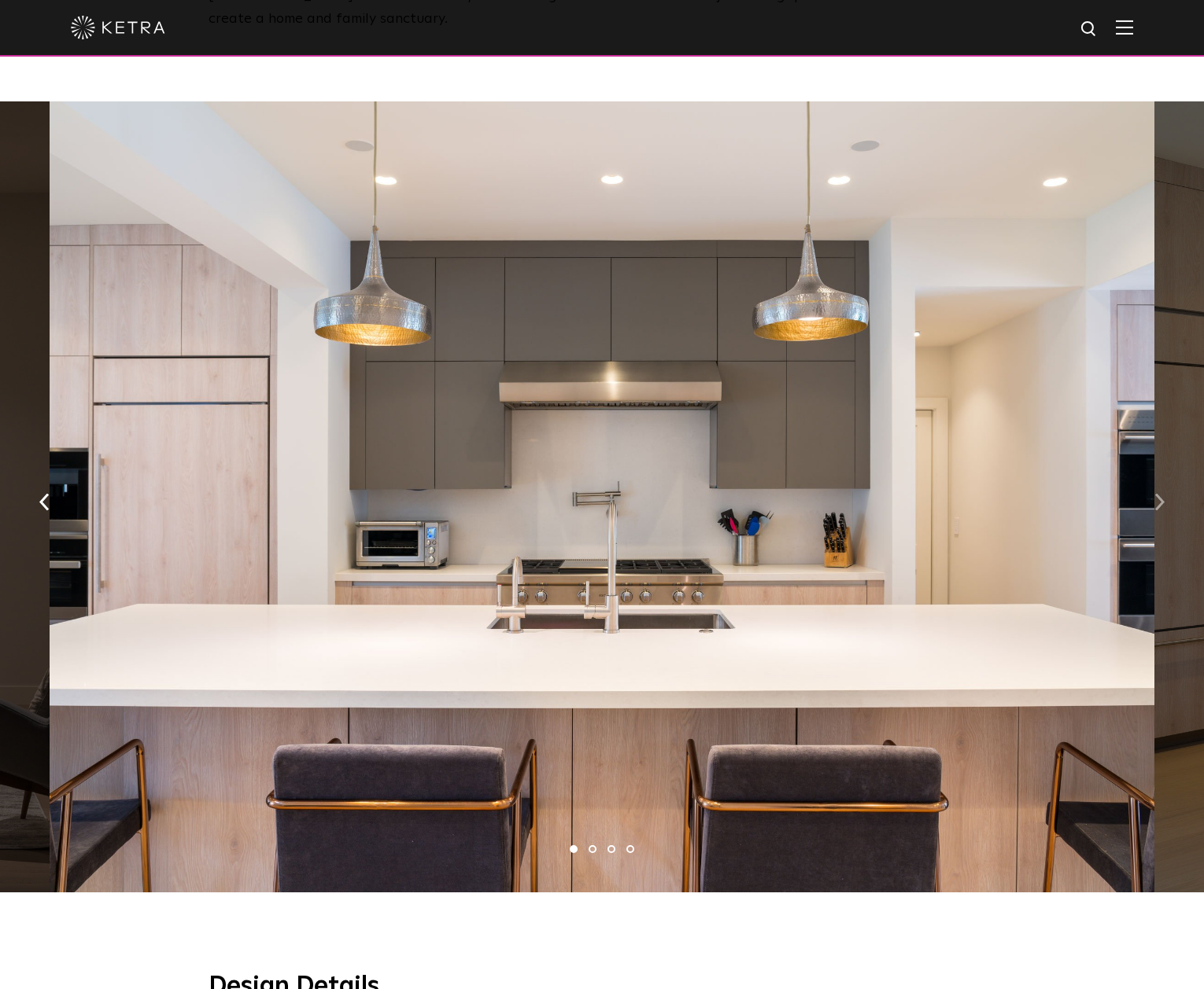
click at [1157, 494] on img "button" at bounding box center [1159, 502] width 10 height 17
